Goal: Information Seeking & Learning: Learn about a topic

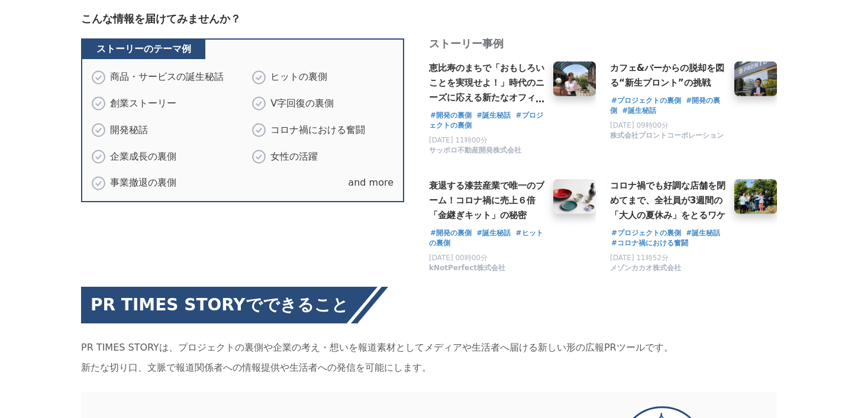
scroll to position [762, 0]
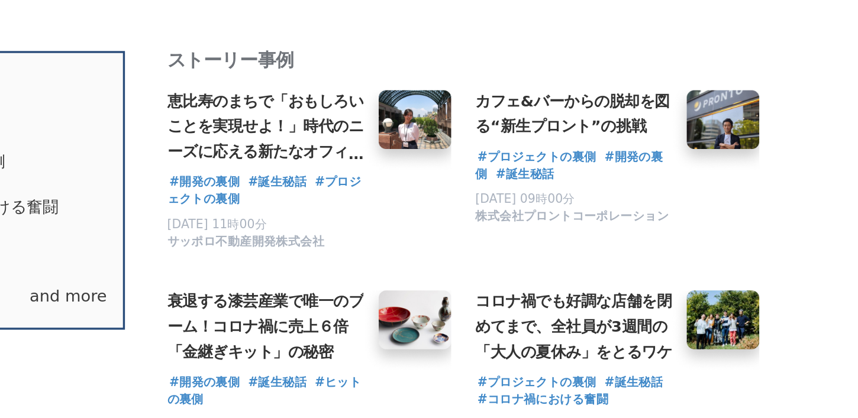
click at [651, 70] on span "カフェ&バーからの脱却を図る“新生プロント”の挑戦" at bounding box center [667, 82] width 114 height 25
click at [631, 236] on div "#プロジェクトの裏側 #誕生秘話 #コロナ禍における奮闘" at bounding box center [667, 246] width 115 height 20
click at [635, 187] on h3 "コロナ禍でも好調な店舗を閉めてまで、全社員が3週間の「大人の夏休み」をとるワケ" at bounding box center [667, 209] width 115 height 44
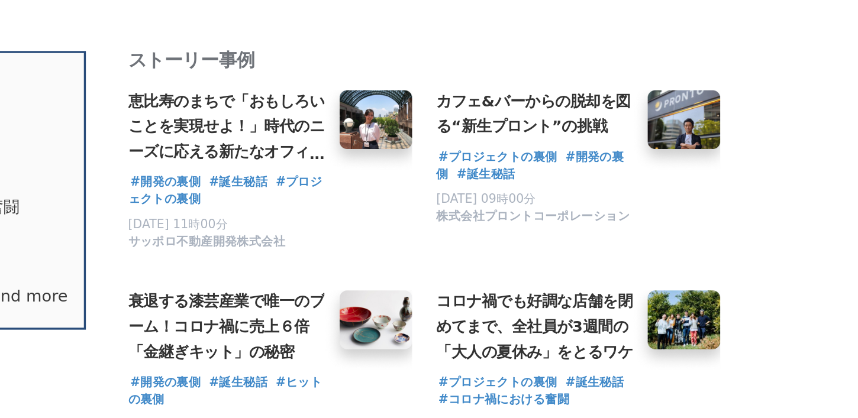
click at [555, 69] on img at bounding box center [569, 92] width 51 height 47
click at [561, 69] on img at bounding box center [569, 92] width 51 height 47
click at [521, 69] on h3 "恵比寿のまちで「おもしろいことを実現せよ！」時代のニーズに応える新たなオフィスの形に挑戦！「Sreed EBISU +t」[DATE]オープン" at bounding box center [486, 91] width 115 height 44
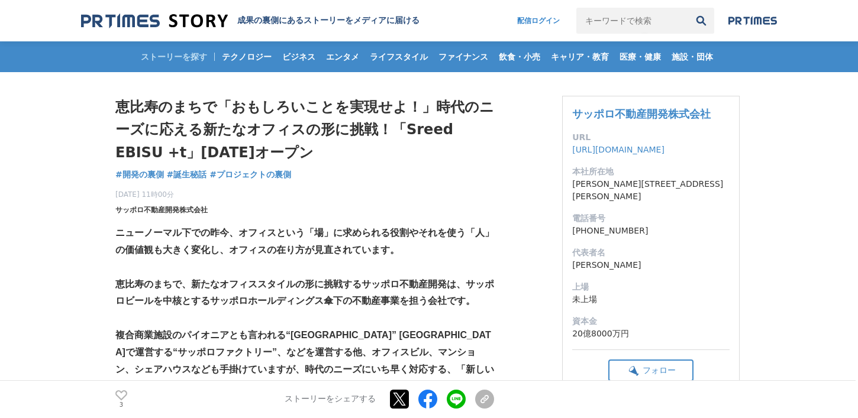
drag, startPoint x: 216, startPoint y: 211, endPoint x: 118, endPoint y: 209, distance: 98.8
click at [118, 209] on div "2021年6月14日 11時00分 サッポロ不動産開発株式会社 3" at bounding box center [304, 200] width 379 height 31
copy span "サッポロ不動産開発株式会社"
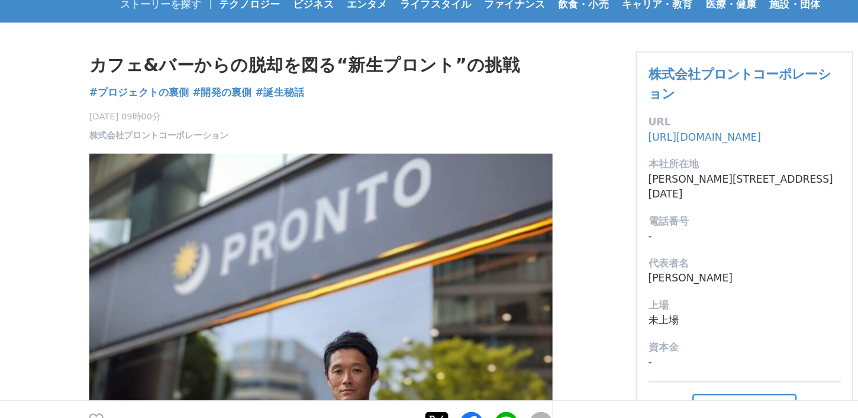
click at [250, 112] on h1 "カフェ&バーからの脱却を図る“新生プロント”の挑戦" at bounding box center [304, 107] width 379 height 22
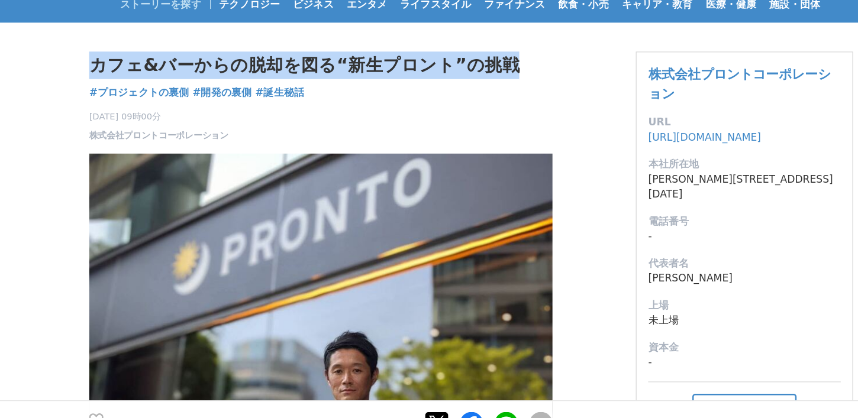
click at [250, 112] on h1 "カフェ&バーからの脱却を図る“新生プロント”の挑戦" at bounding box center [304, 107] width 379 height 22
copy div "カフェ&バーからの脱却を図る“新生プロント”の挑戦 プロジェクトの裏側"
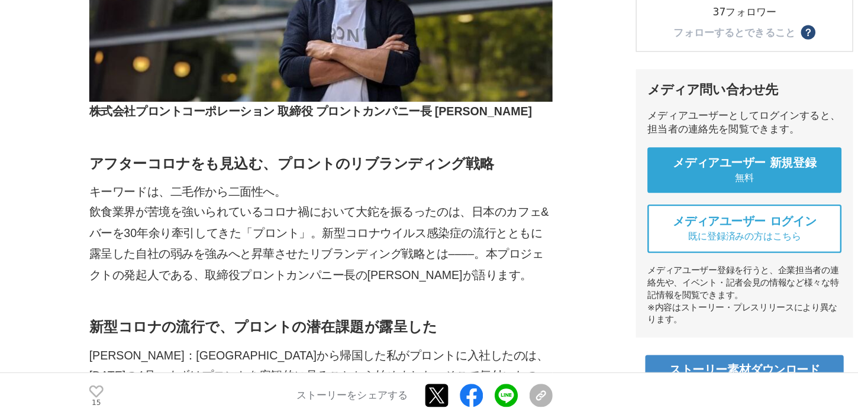
scroll to position [332, 0]
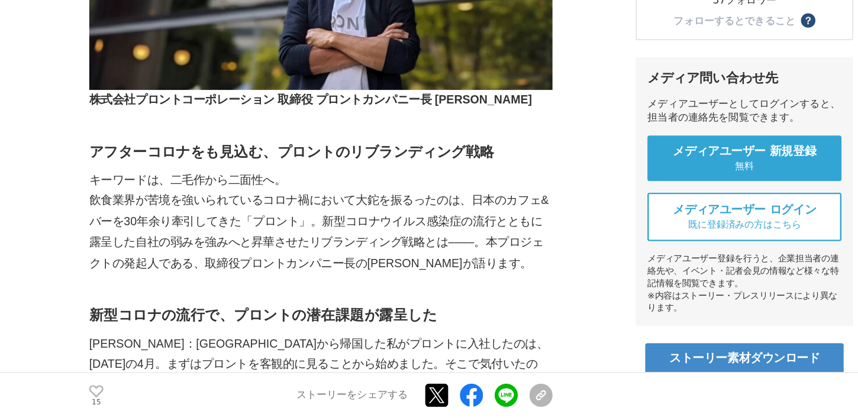
click at [244, 200] on strong "アフターコロナをも見込む、プロントのリブランディング戦略" at bounding box center [280, 199] width 331 height 13
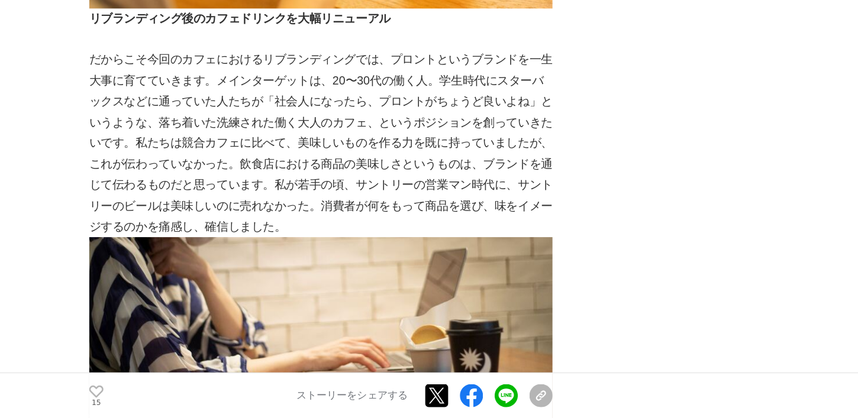
scroll to position [3673, 0]
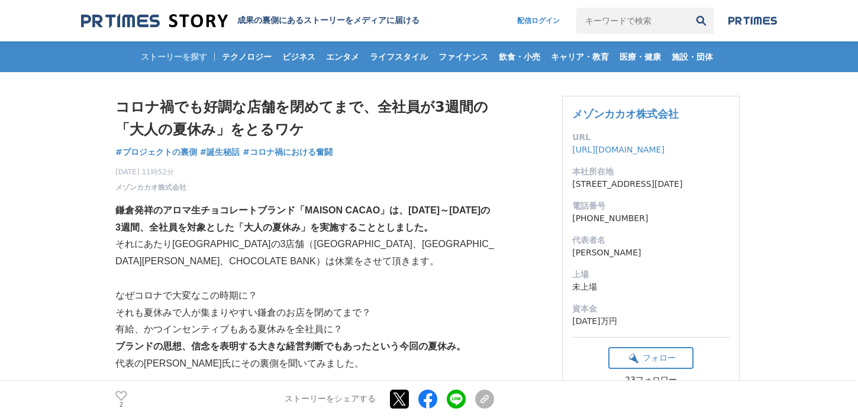
click at [232, 106] on h1 "コロナ禍でも好調な店舗を閉めてまで、全社員が3週間の「大人の夏休み」をとるワケ" at bounding box center [304, 119] width 379 height 46
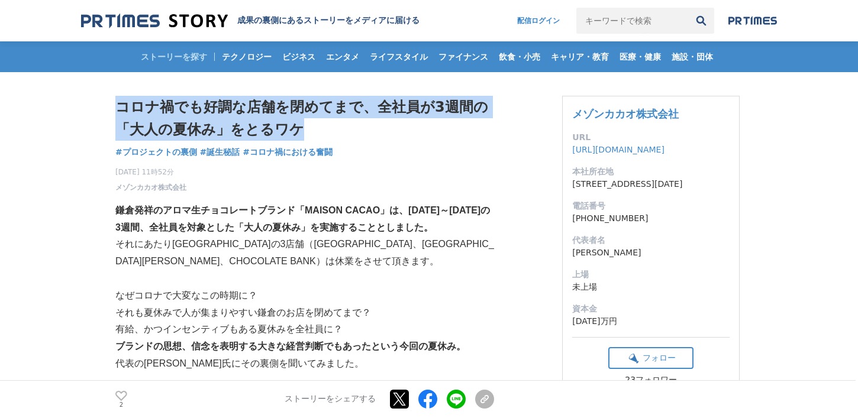
drag, startPoint x: 311, startPoint y: 129, endPoint x: 118, endPoint y: 106, distance: 194.8
click at [118, 106] on h1 "コロナ禍でも好調な店舗を閉めてまで、全社員が3週間の「大人の夏休み」をとるワケ" at bounding box center [304, 119] width 379 height 46
copy h1 "コロナ禍でも好調な店舗を閉めてまで、全社員が3週間の「大人の夏休み」をとるワケ"
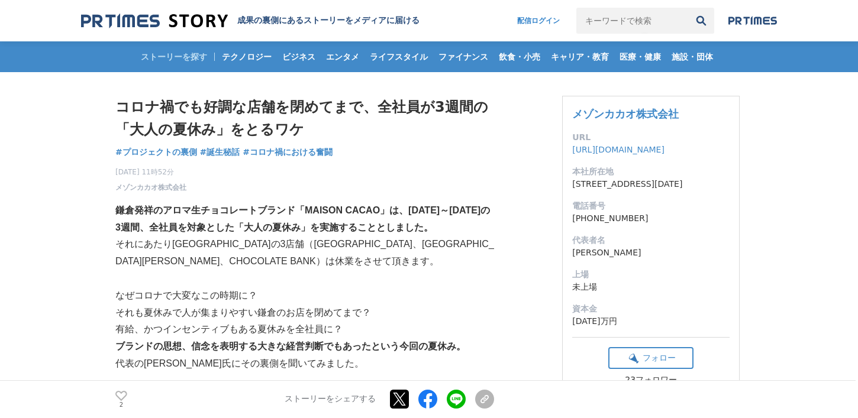
click at [296, 180] on div "2021年6月16日 11時52分 メゾンカカオ株式会社 2" at bounding box center [304, 177] width 379 height 31
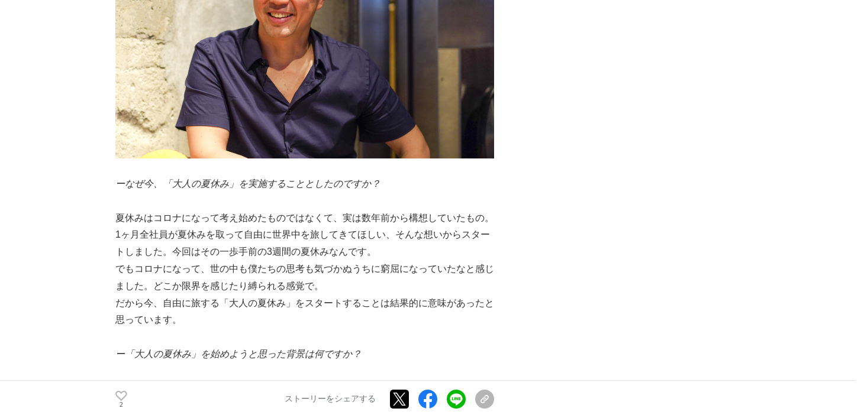
scroll to position [636, 0]
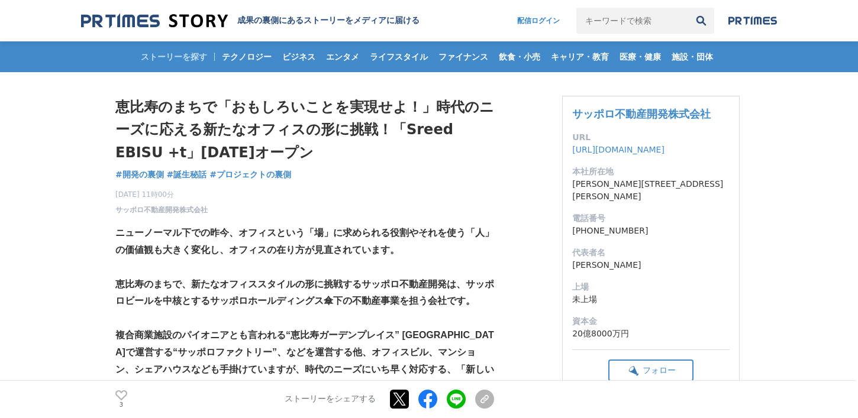
click at [223, 118] on h1 "恵比寿のまちで「おもしろいことを実現せよ！」時代のニーズに応える新たなオフィスの形に挑戦！「Sreed EBISU +t」2022年6月オープン" at bounding box center [304, 130] width 379 height 68
drag, startPoint x: 114, startPoint y: 104, endPoint x: 331, endPoint y: 155, distance: 222.4
copy h1 "恵比寿のまちで「おもしろいことを実現せよ！」時代のニーズに応える新たなオフィスの形に挑戦！「Sreed EBISU +t」2022年6月オープン"
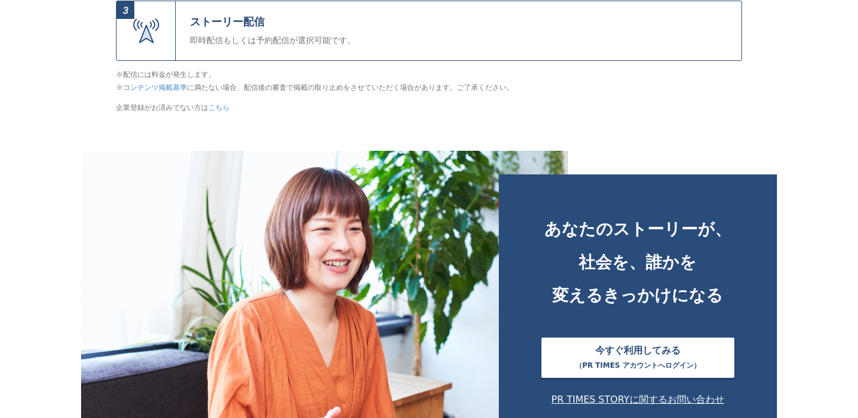
scroll to position [4621, 0]
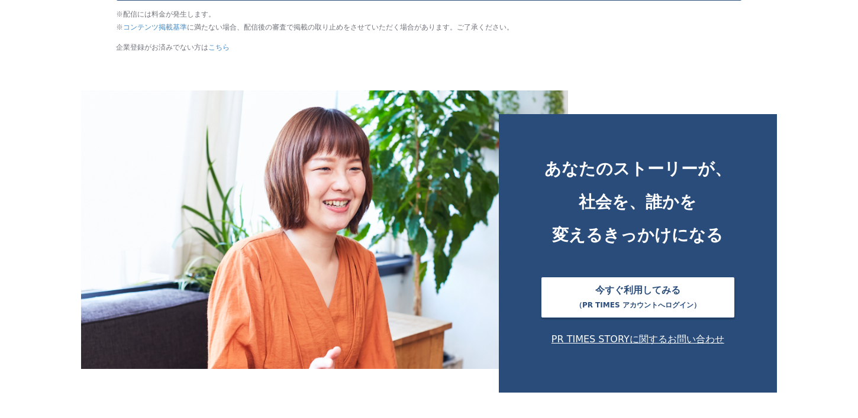
click at [594, 340] on link "PR TIMES STORYに関するお問い合わせ" at bounding box center [637, 339] width 173 height 14
